Goal: Transaction & Acquisition: Purchase product/service

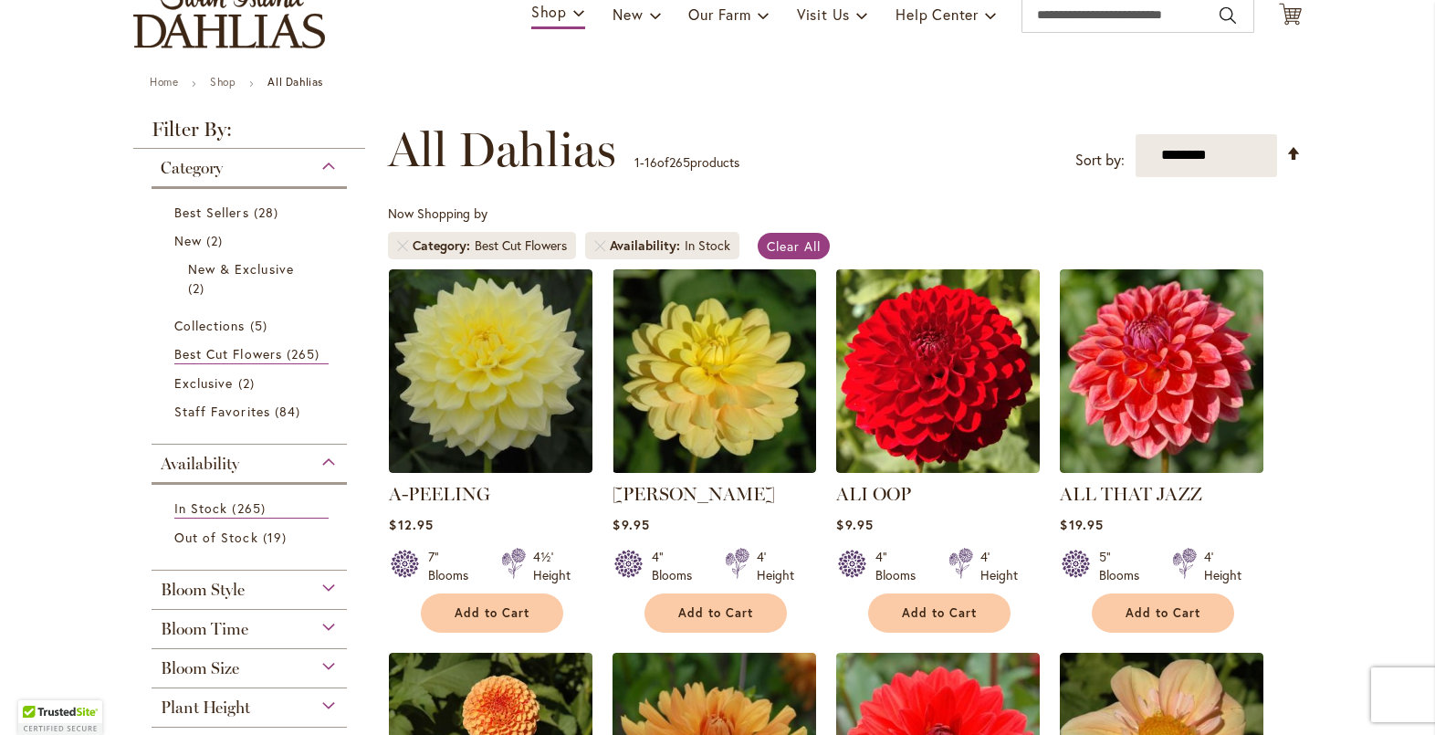
scroll to position [183, 0]
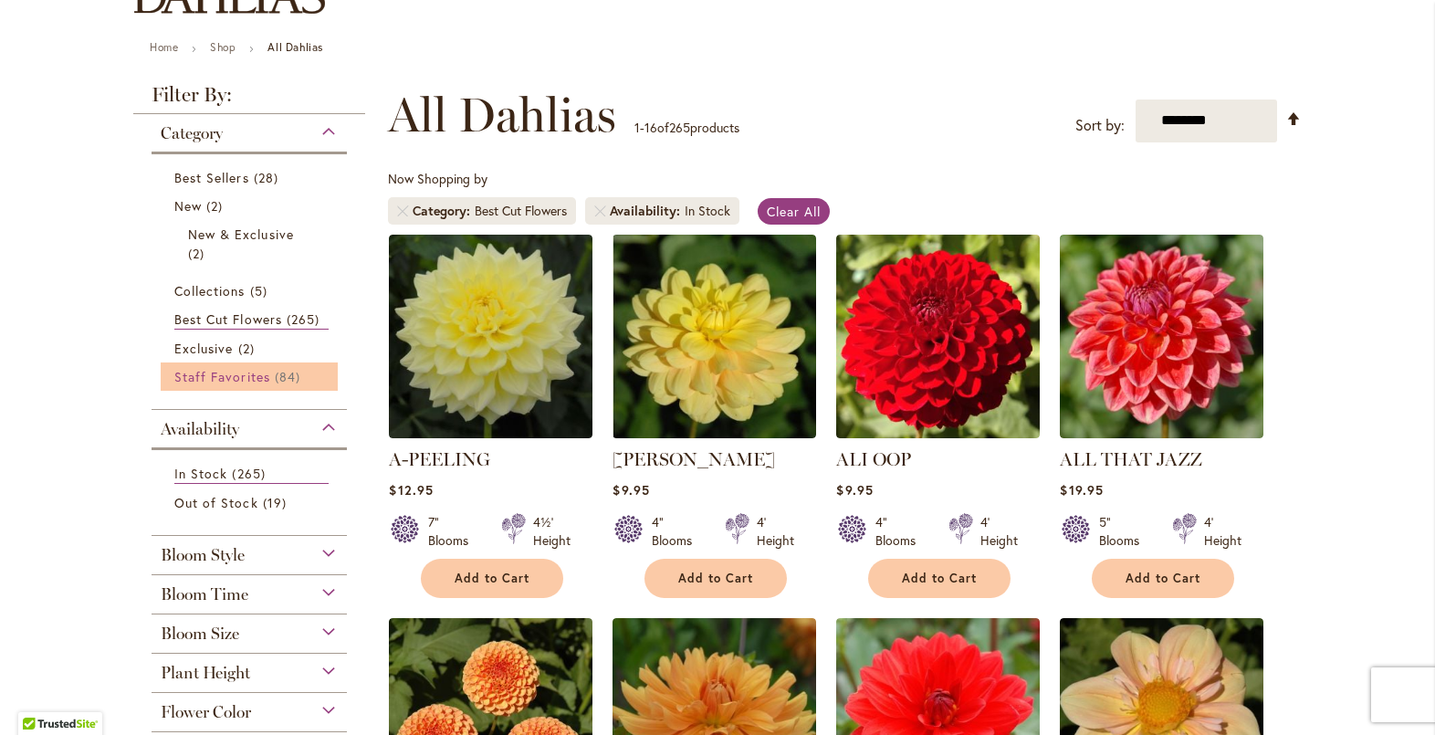
click at [195, 371] on span "Staff Favorites" at bounding box center [222, 376] width 96 height 17
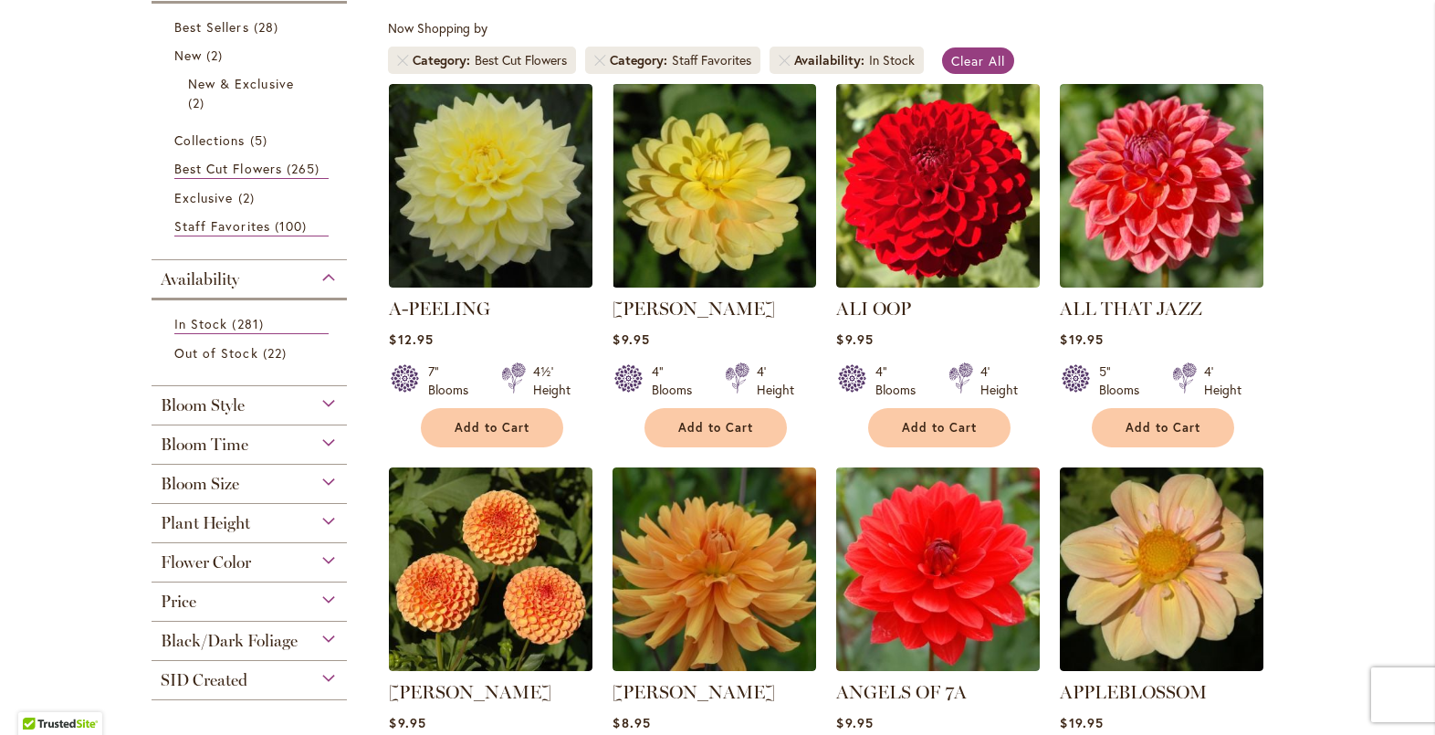
scroll to position [365, 0]
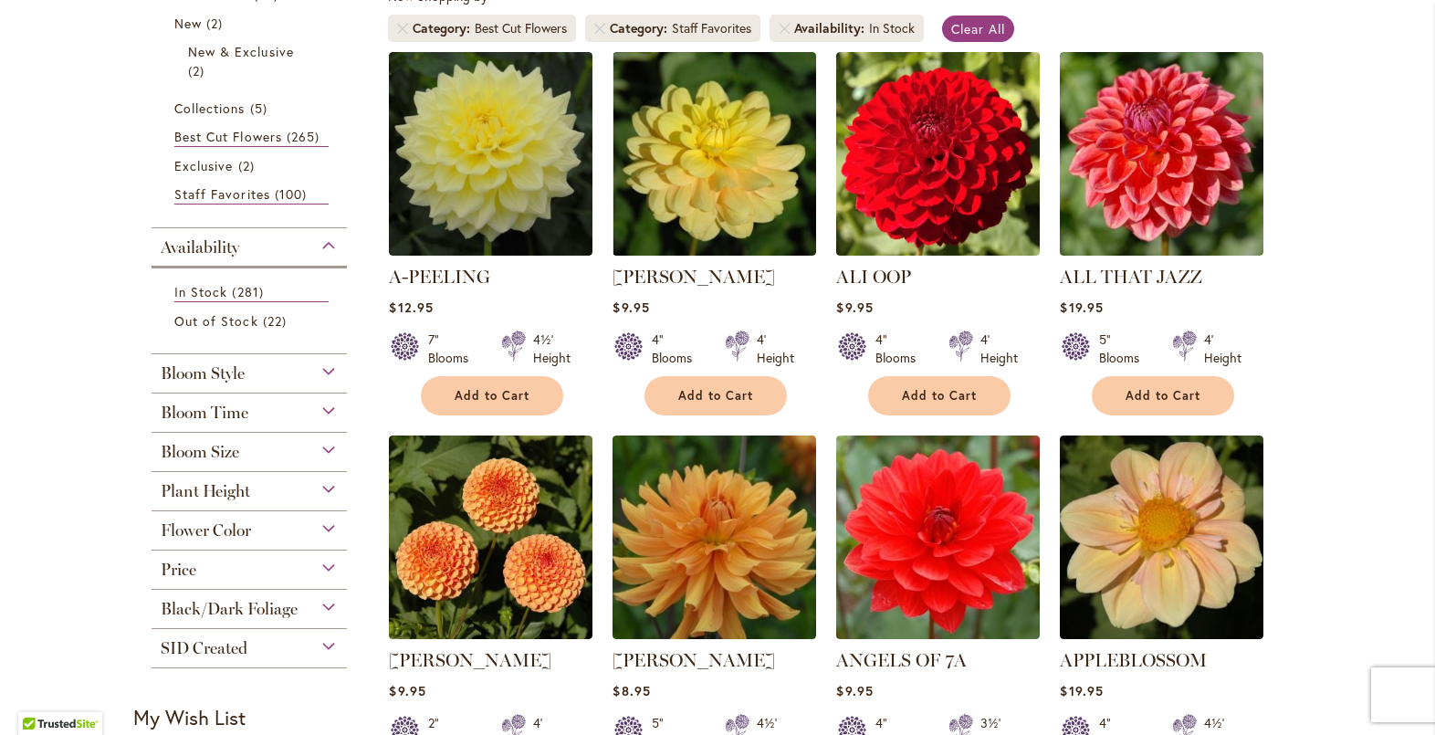
click at [317, 487] on div "Plant Height" at bounding box center [249, 486] width 195 height 29
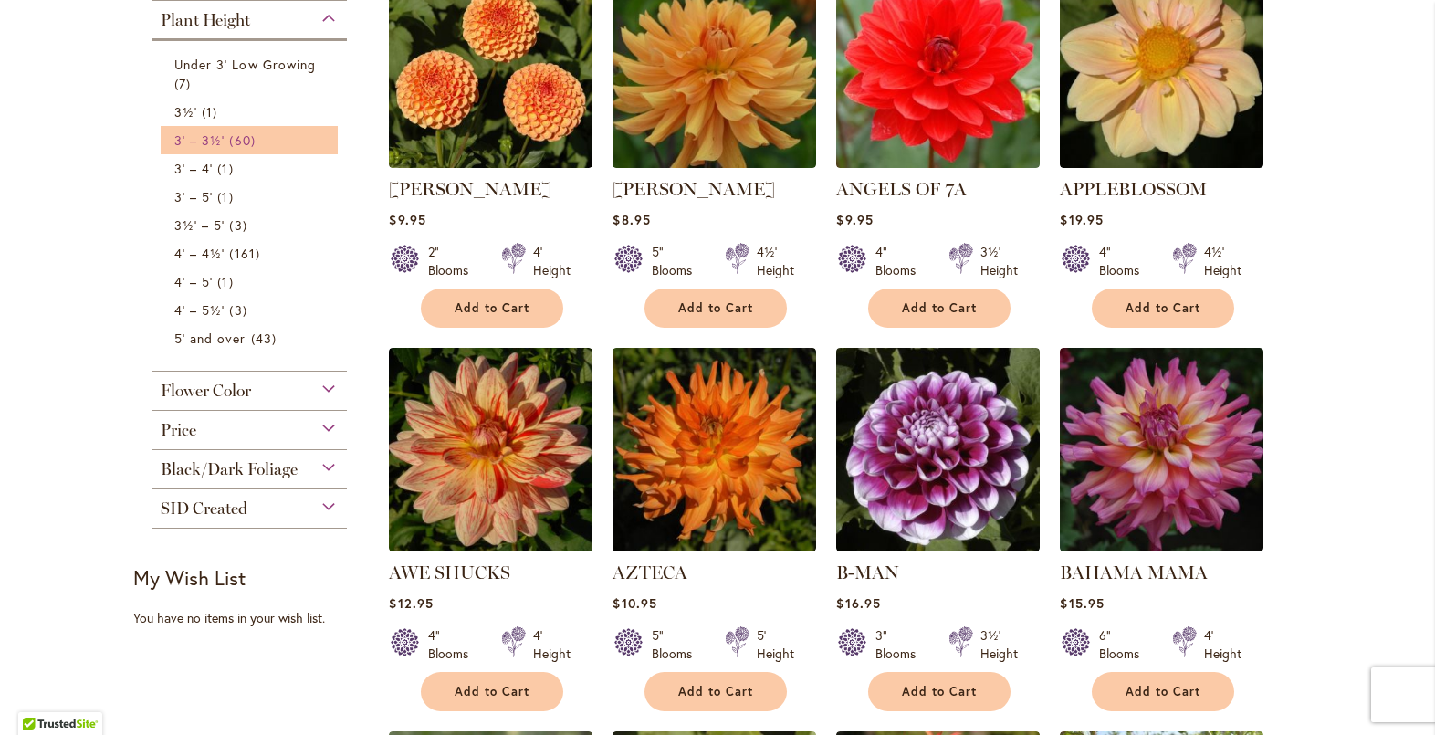
click at [239, 139] on span "60 items" at bounding box center [244, 140] width 30 height 19
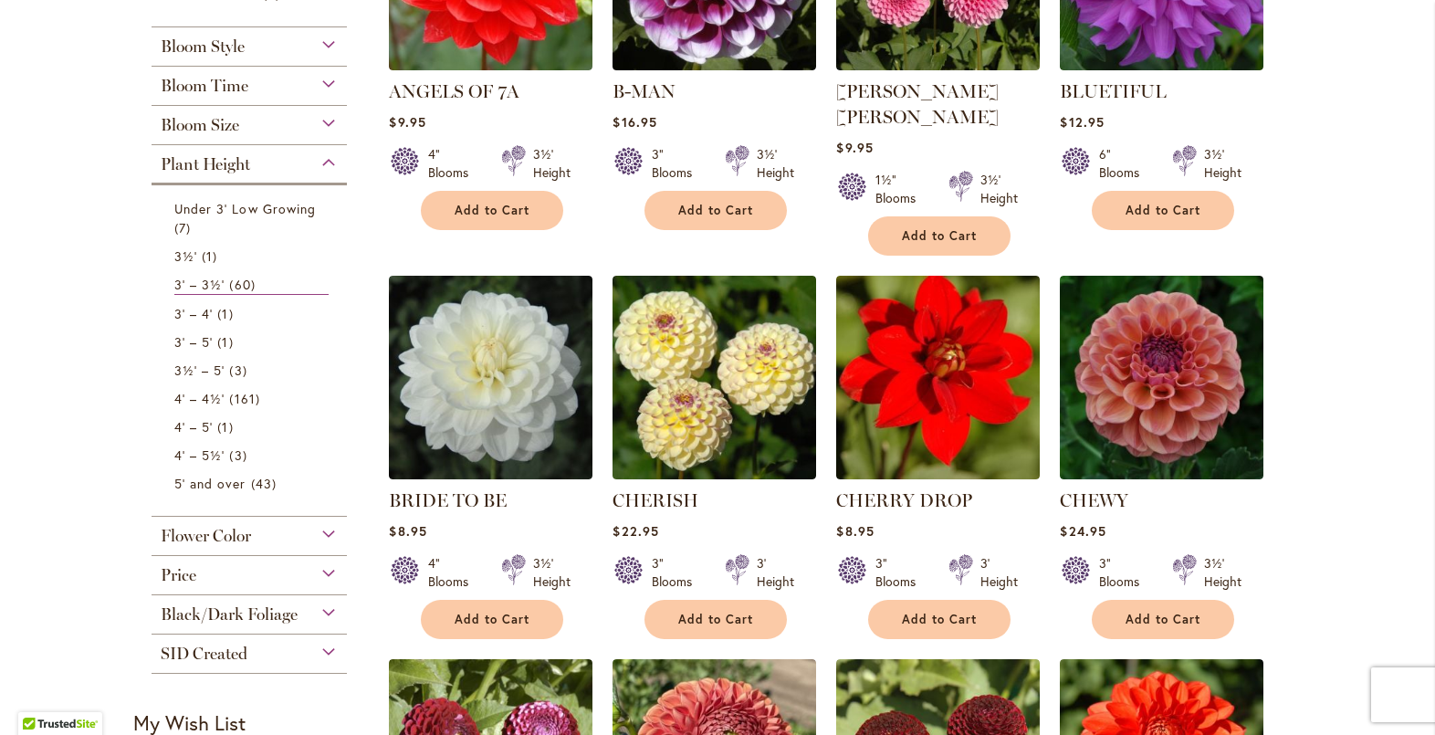
scroll to position [274, 0]
